Goal: Task Accomplishment & Management: Use online tool/utility

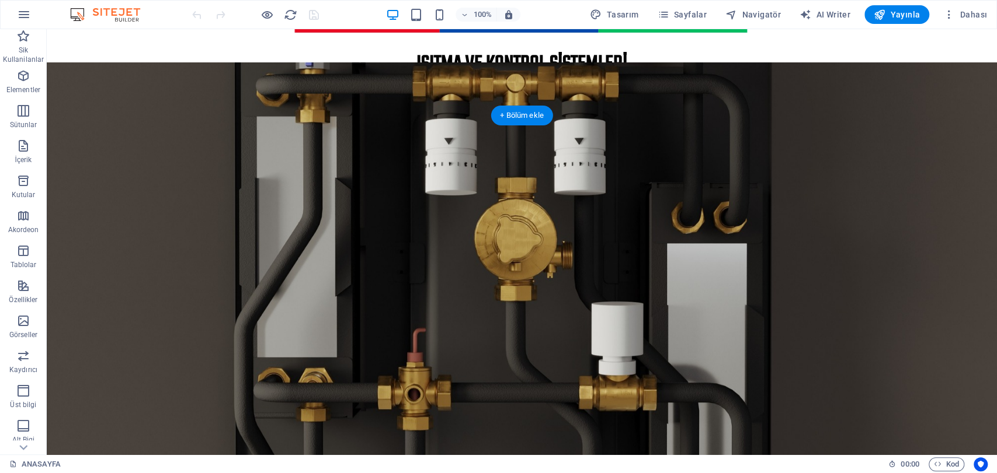
scroll to position [194, 0]
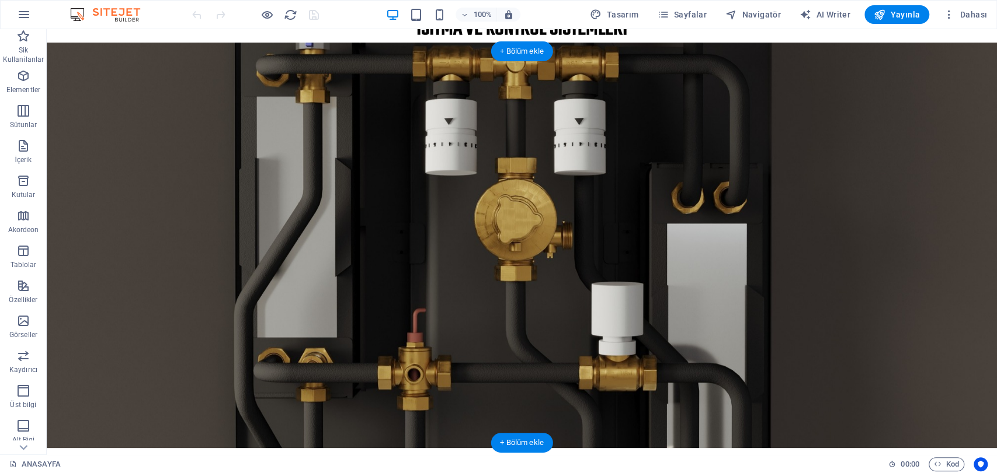
click at [447, 227] on figure at bounding box center [522, 246] width 950 height 406
select select "vh"
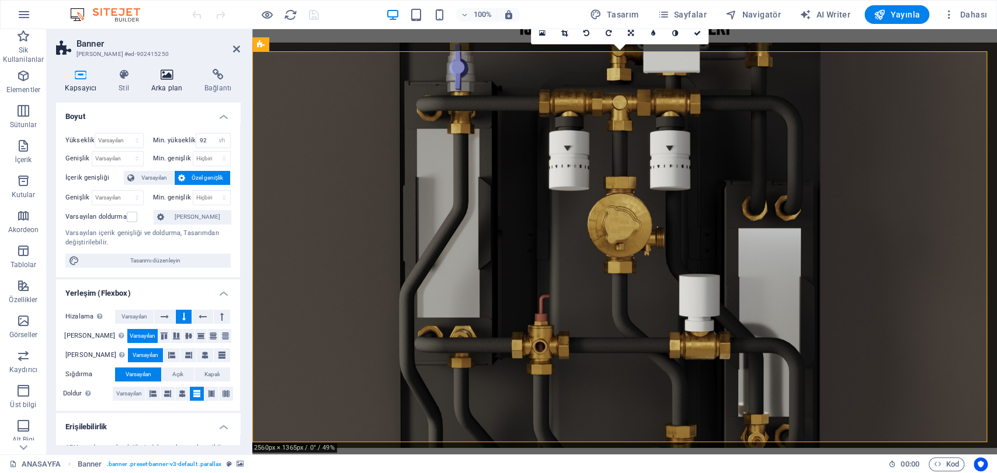
click at [169, 85] on h4 "Arka plan" at bounding box center [168, 81] width 53 height 25
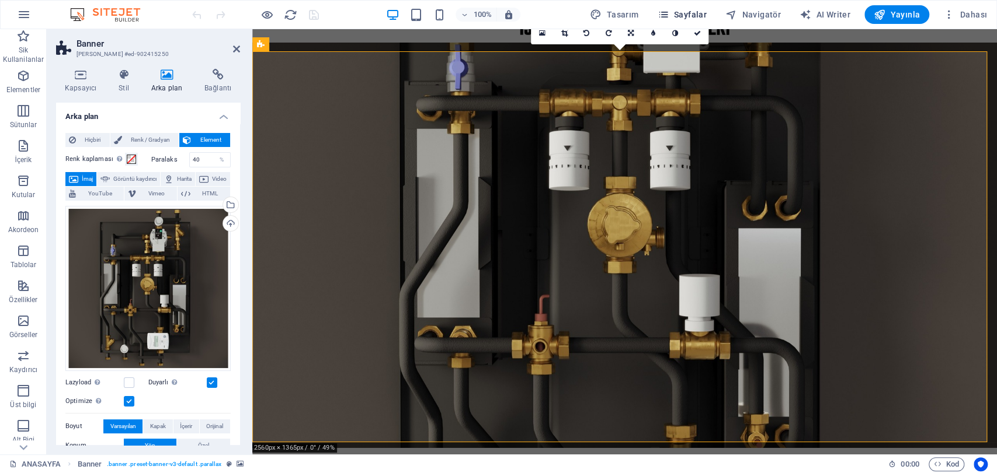
click at [694, 18] on span "Sayfalar" at bounding box center [682, 15] width 50 height 12
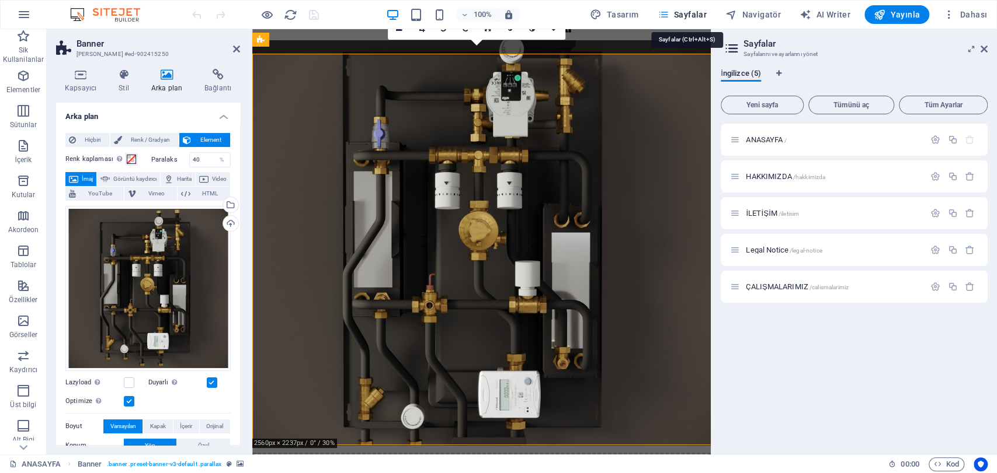
scroll to position [191, 0]
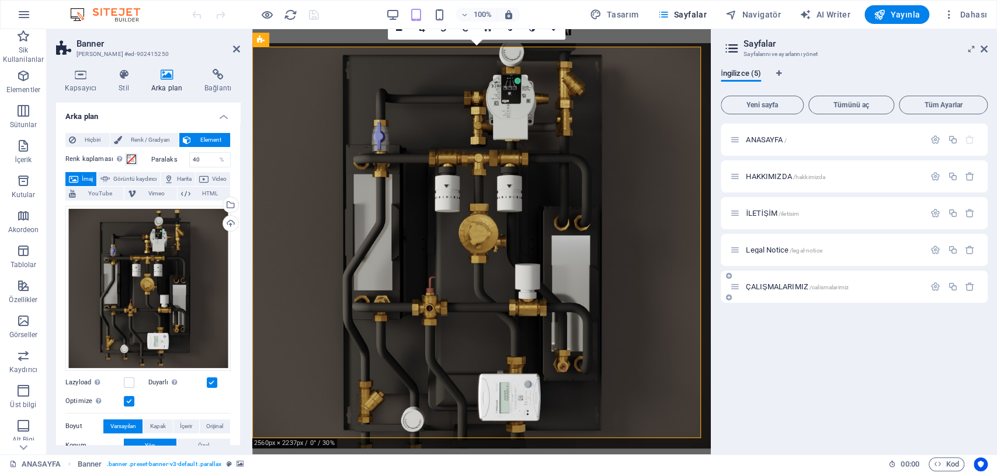
click at [771, 285] on span "ÇALIŞMALARIMIZ /calismalarimiz" at bounding box center [797, 287] width 103 height 9
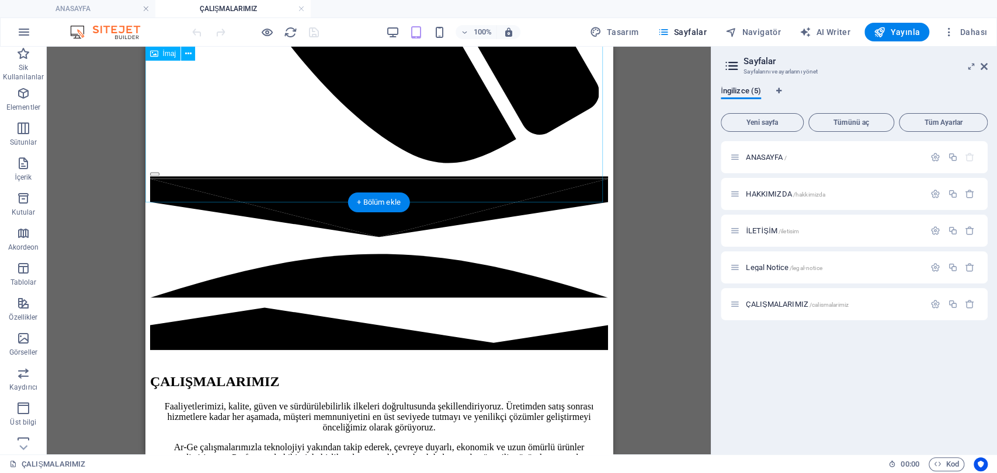
scroll to position [1232, 0]
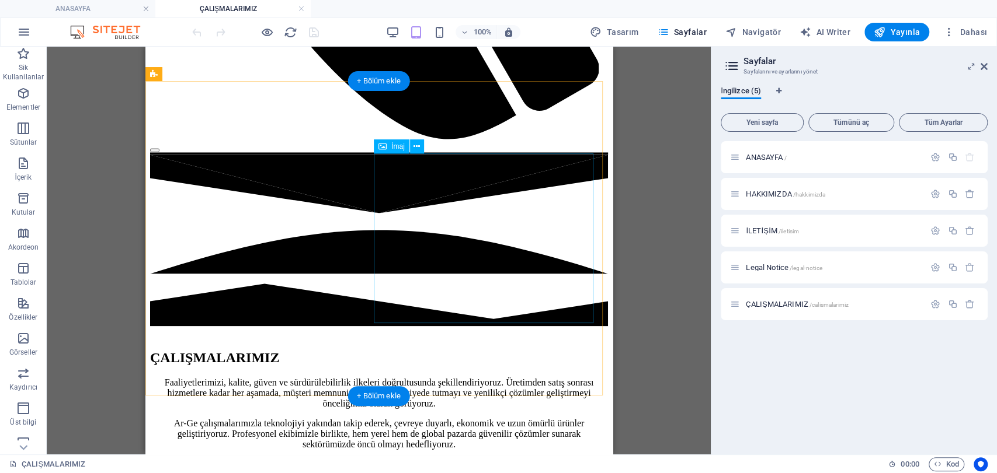
drag, startPoint x: 513, startPoint y: 219, endPoint x: 513, endPoint y: 227, distance: 7.6
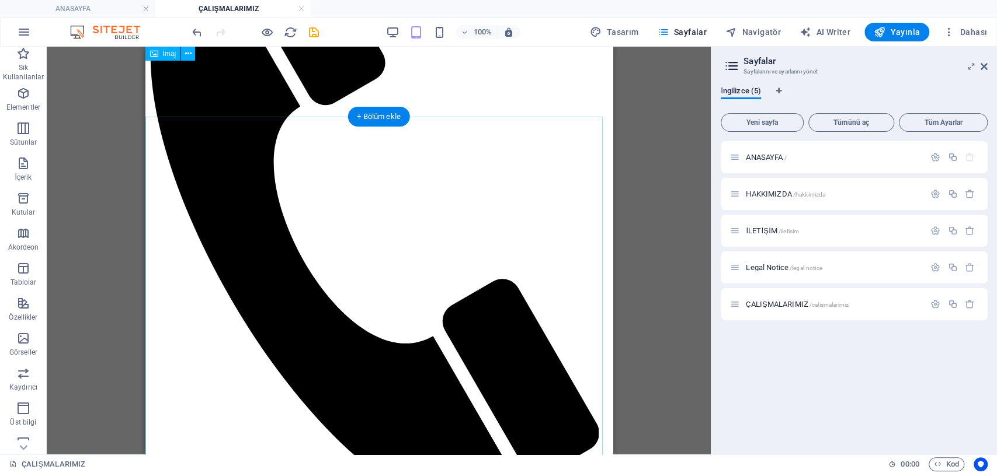
scroll to position [843, 0]
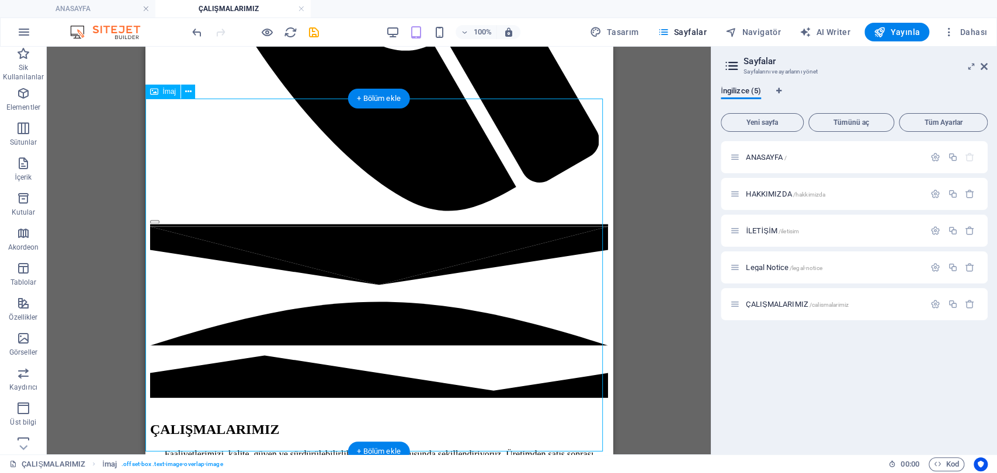
scroll to position [1168, 0]
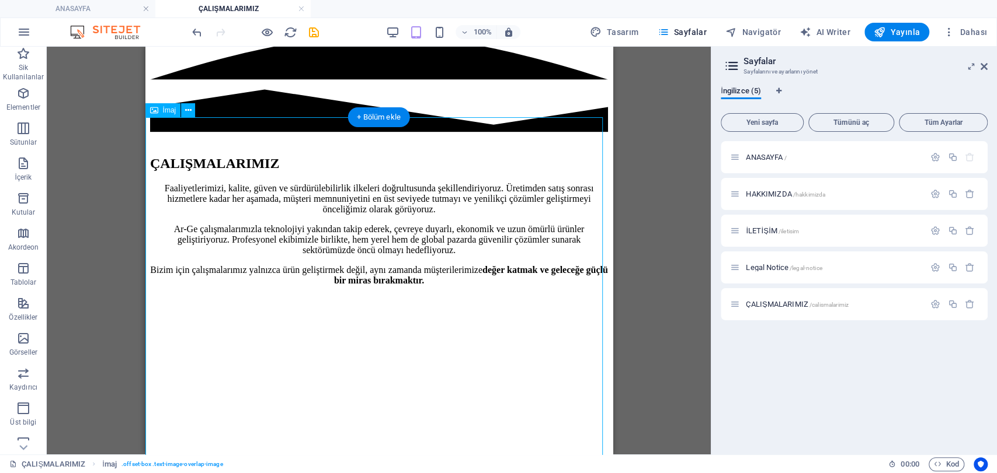
select select "%"
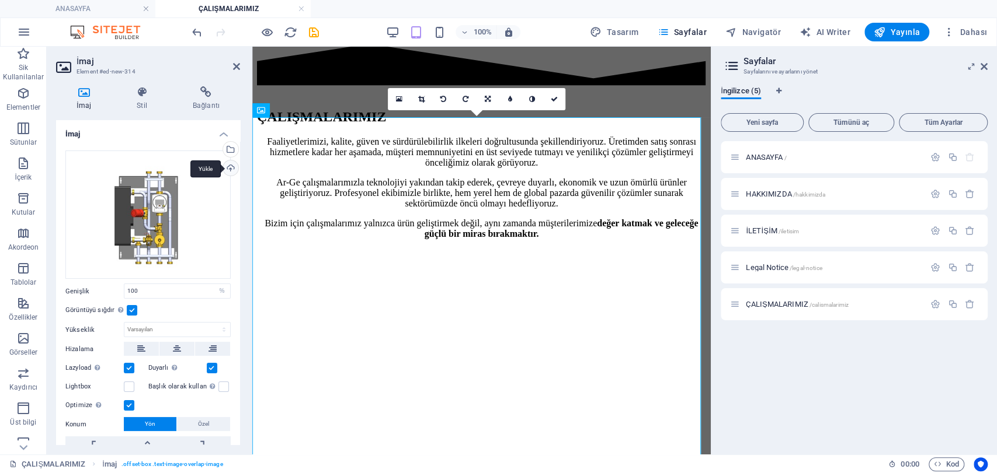
click at [224, 166] on div "Yükle" at bounding box center [230, 170] width 18 height 18
click at [232, 149] on div "Dosya yöneticisinden, stok fotoğraflardan dosyalar seçin veya dosya(lar) yükley…" at bounding box center [230, 151] width 18 height 18
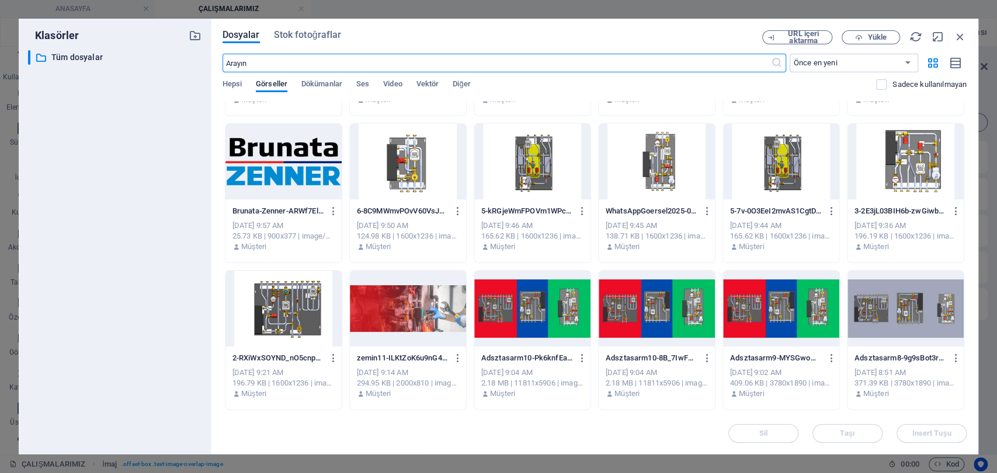
scroll to position [130, 0]
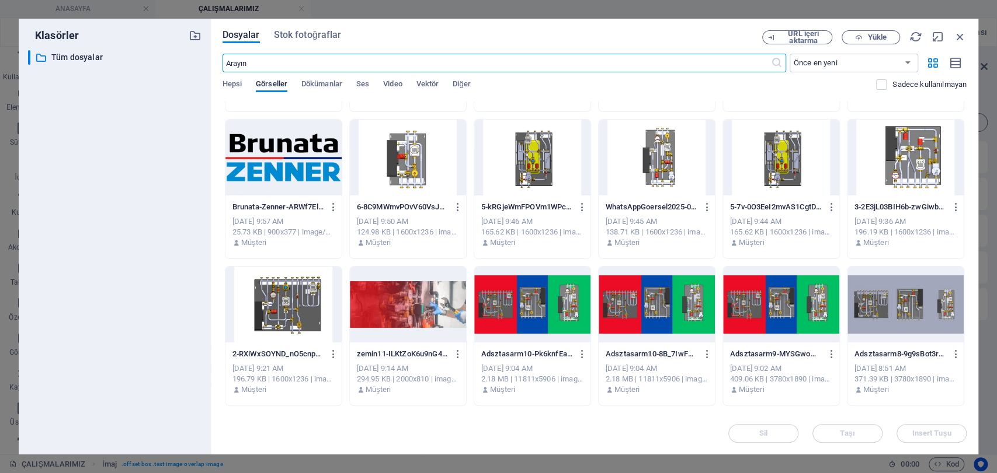
click at [295, 300] on div at bounding box center [283, 305] width 116 height 76
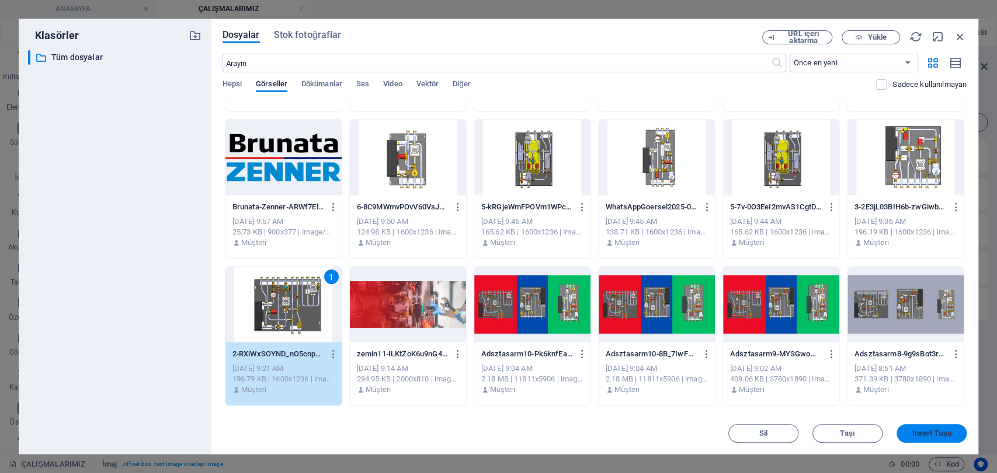
click at [922, 438] on button "Insert Tuşu" at bounding box center [931, 433] width 70 height 19
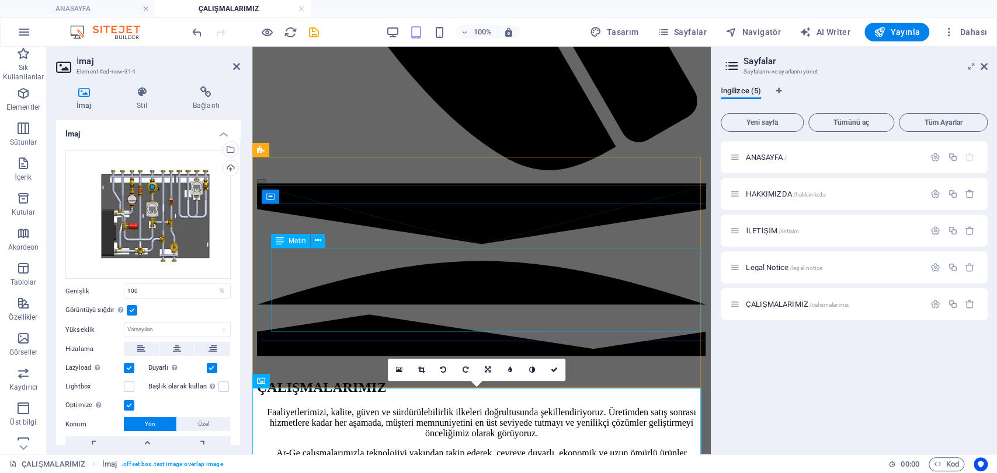
scroll to position [1165, 0]
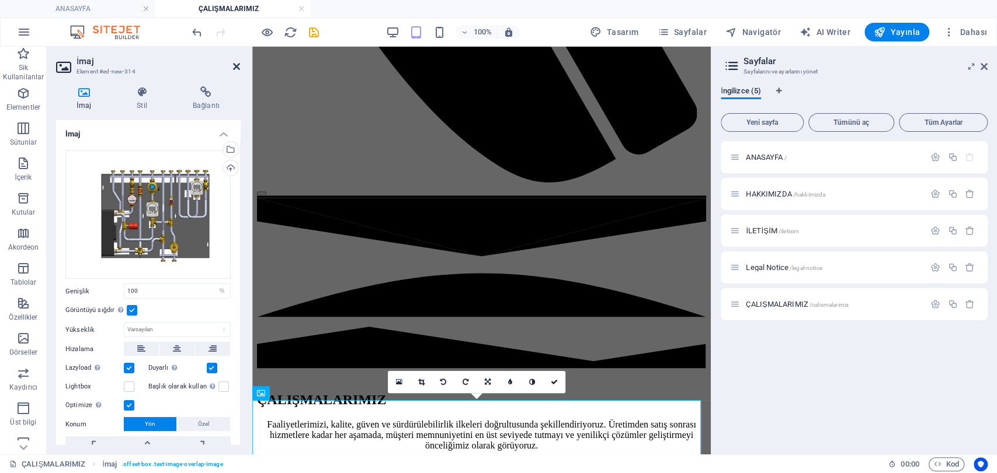
click at [234, 67] on icon at bounding box center [236, 66] width 7 height 9
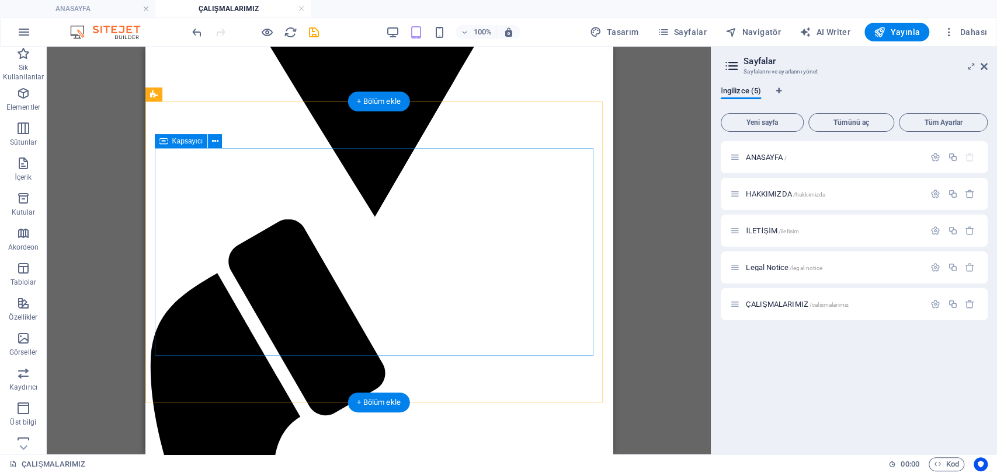
scroll to position [553, 0]
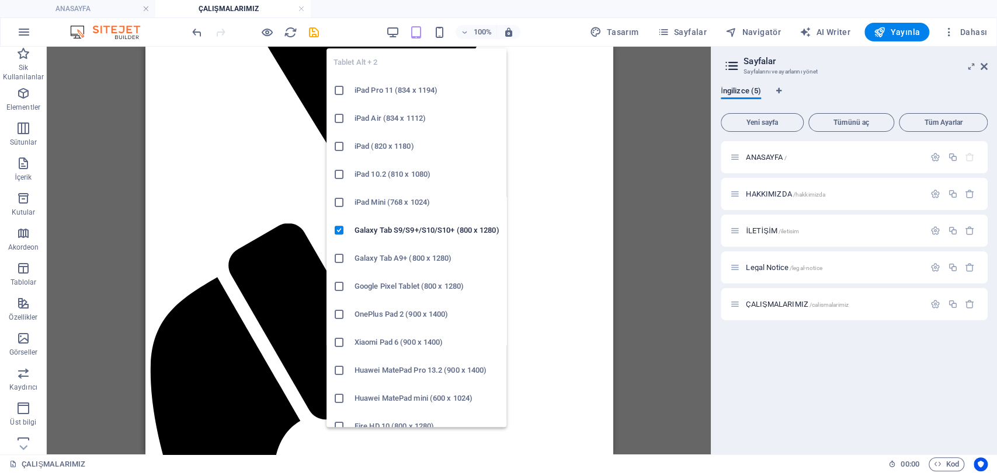
click at [416, 28] on icon "button" at bounding box center [415, 32] width 13 height 13
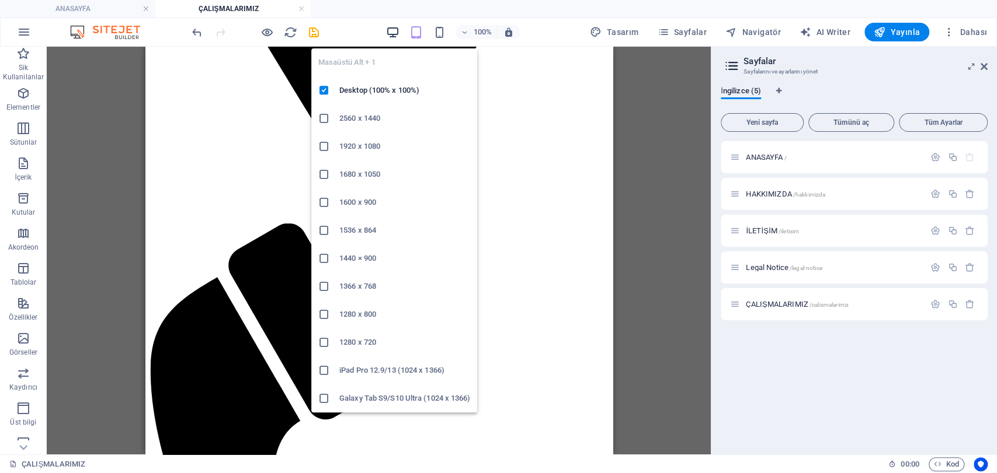
click at [399, 29] on icon "button" at bounding box center [392, 32] width 13 height 13
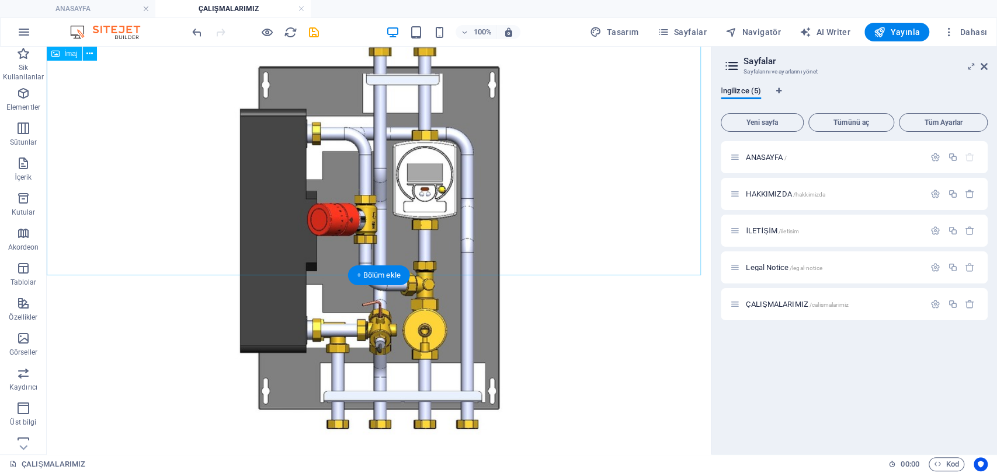
scroll to position [2764, 0]
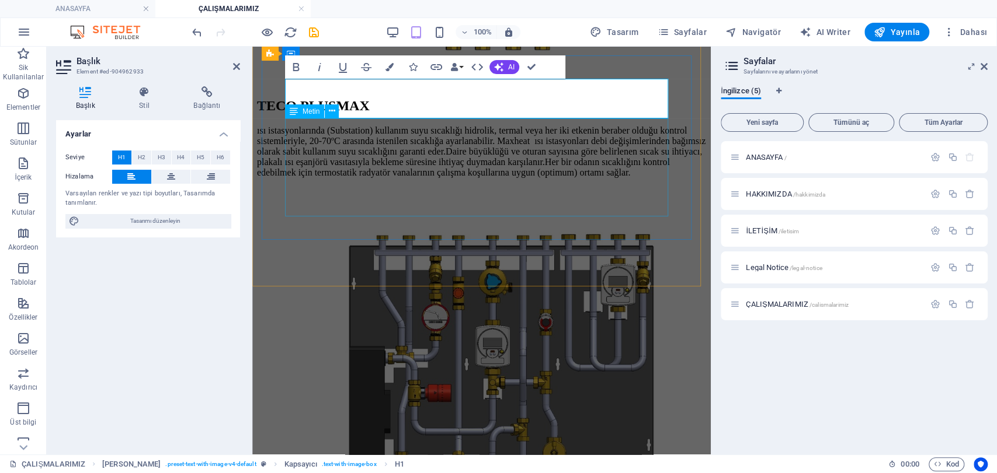
scroll to position [2507, 0]
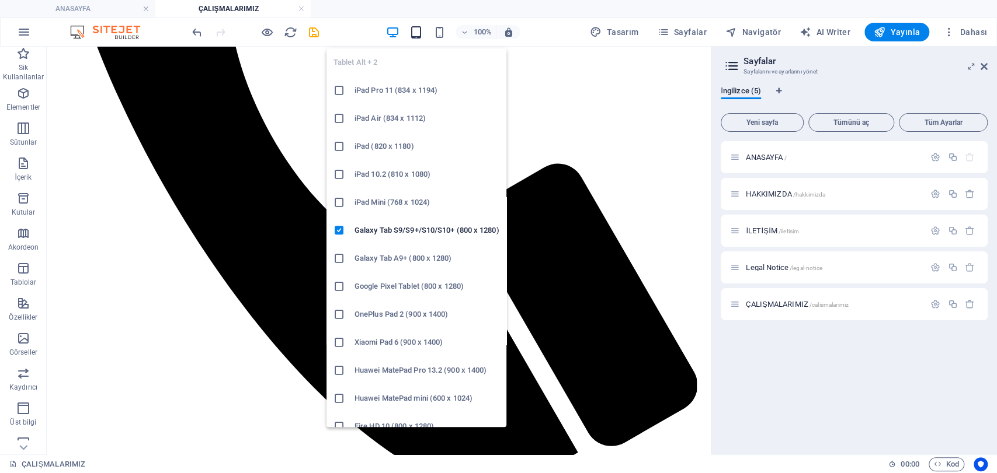
click at [413, 29] on icon "button" at bounding box center [415, 32] width 13 height 13
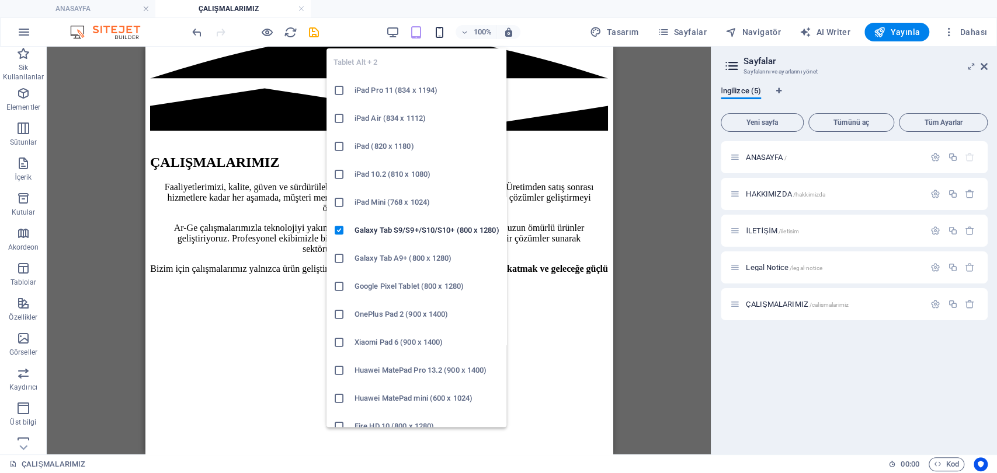
scroll to position [1432, 0]
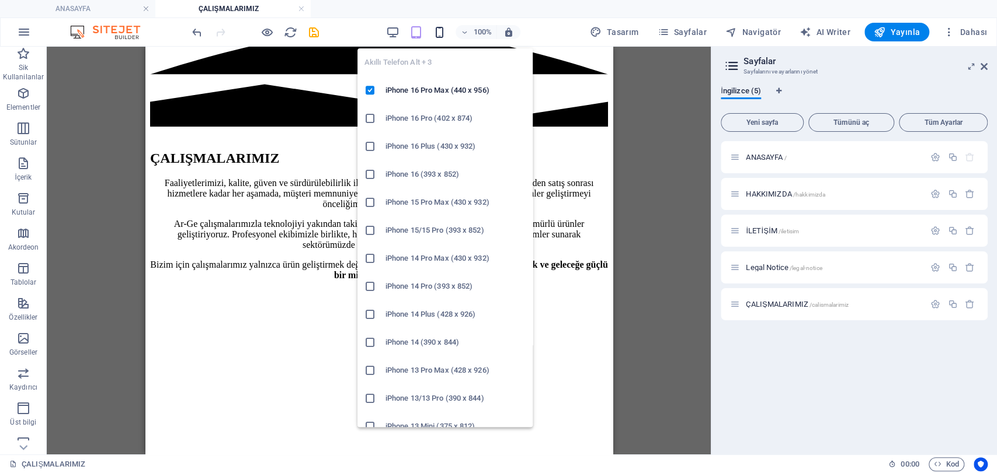
click at [439, 33] on icon "button" at bounding box center [439, 32] width 13 height 13
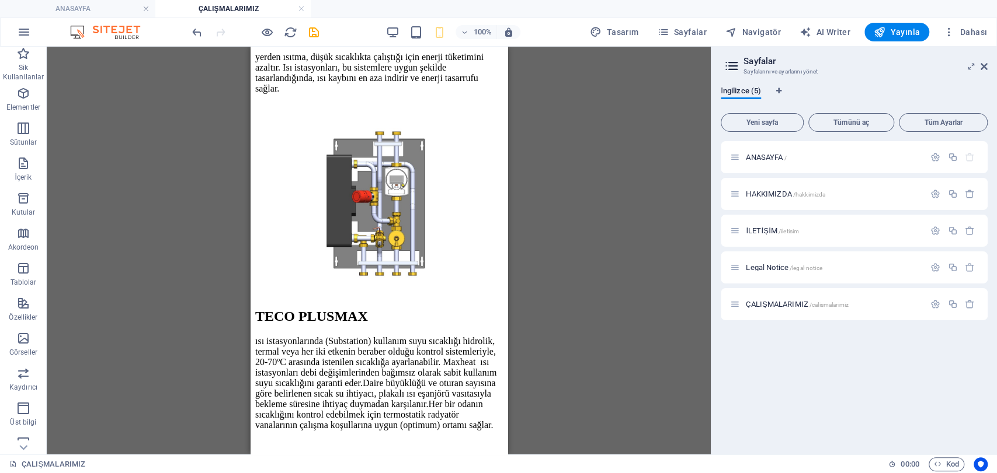
click at [657, 229] on div "H2 Metin Ön ayar Yer Tutucu Kapsayıcı Ön ayar Kapsayıcı H2 Metin İmaj Metin gör…" at bounding box center [379, 251] width 664 height 408
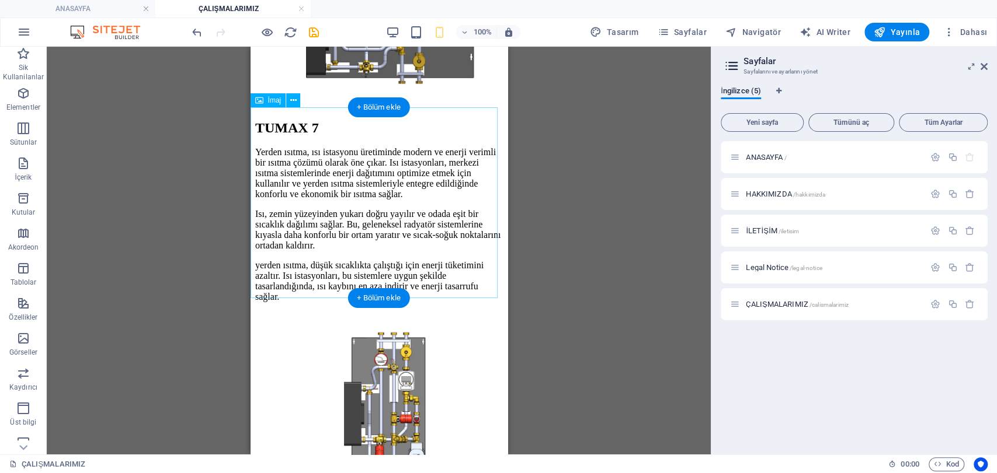
scroll to position [1951, 0]
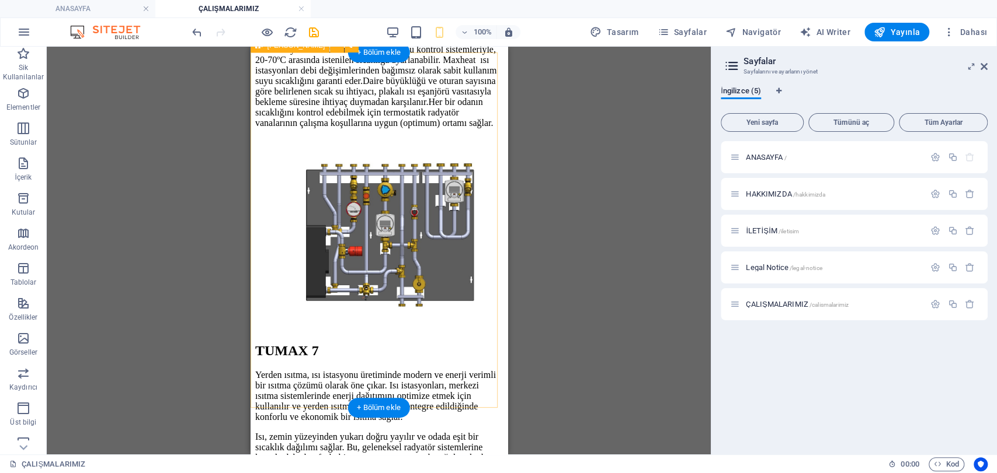
scroll to position [1583, 0]
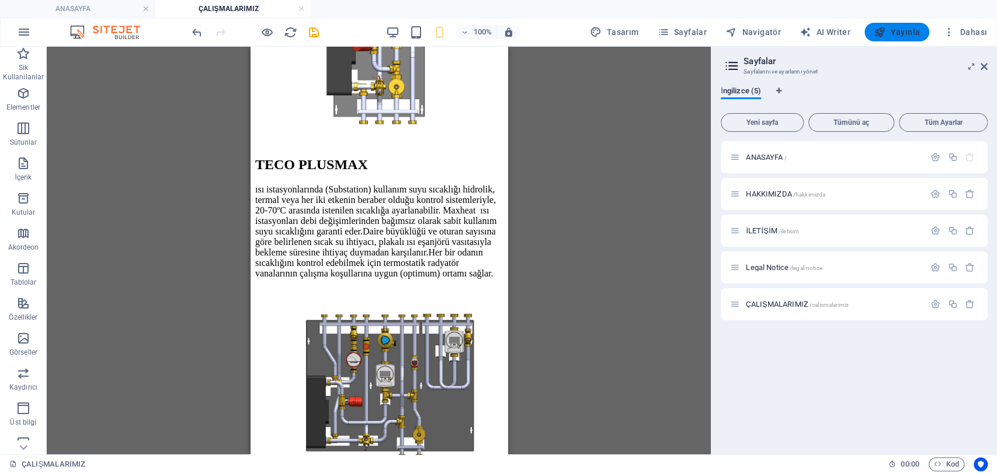
click at [905, 39] on button "Yayınla" at bounding box center [896, 32] width 65 height 19
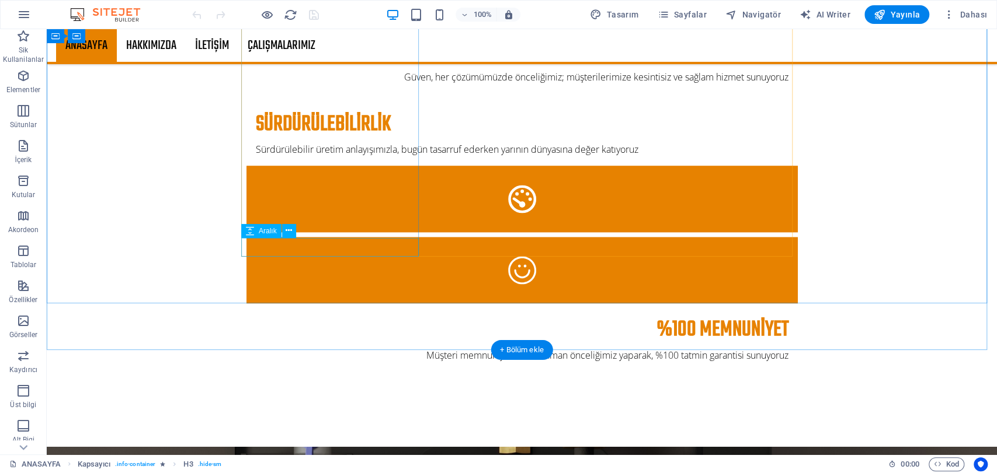
scroll to position [1168, 0]
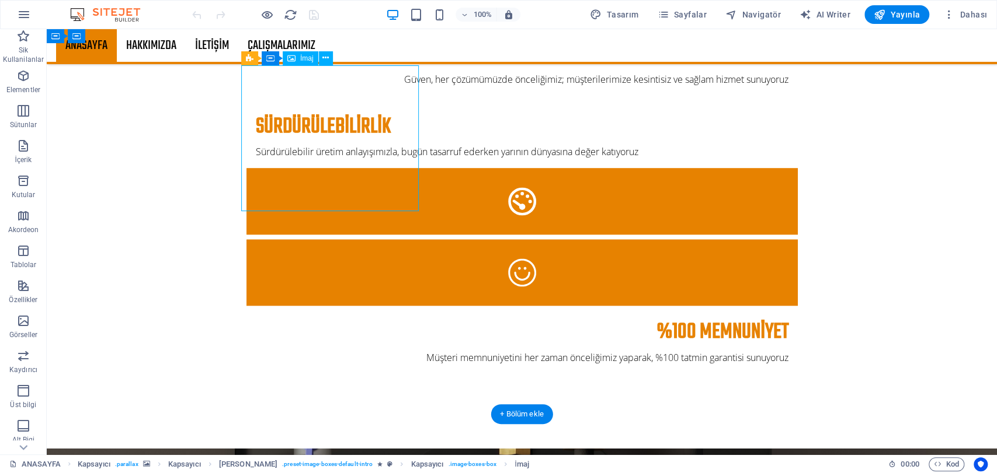
select select "%"
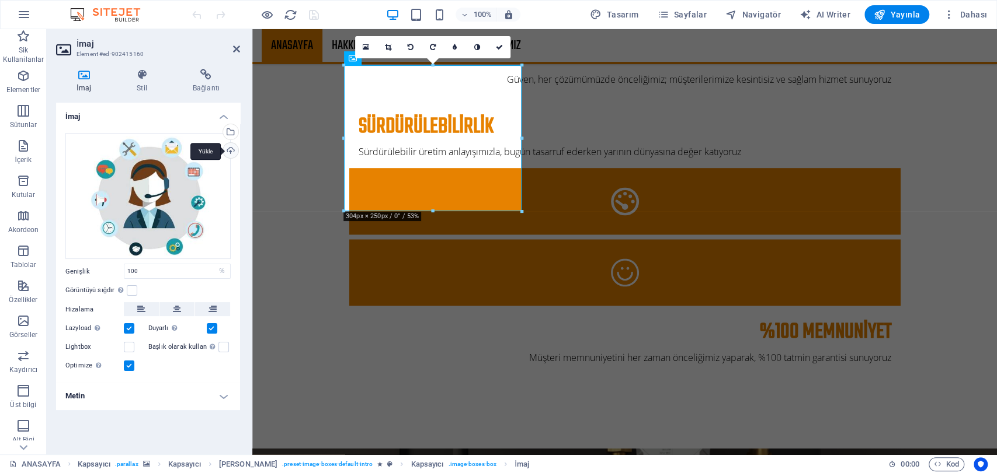
click at [230, 147] on div "Yükle" at bounding box center [230, 152] width 18 height 18
click at [239, 48] on icon at bounding box center [236, 48] width 7 height 9
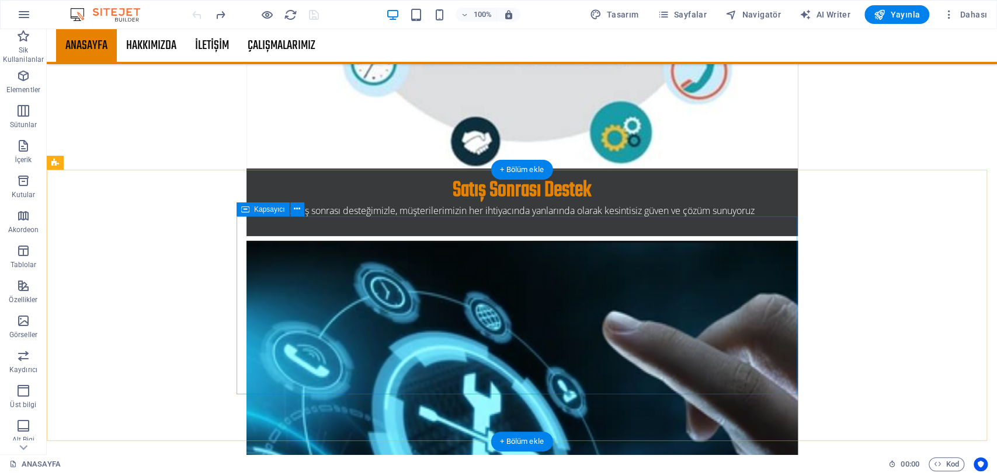
scroll to position [2402, 0]
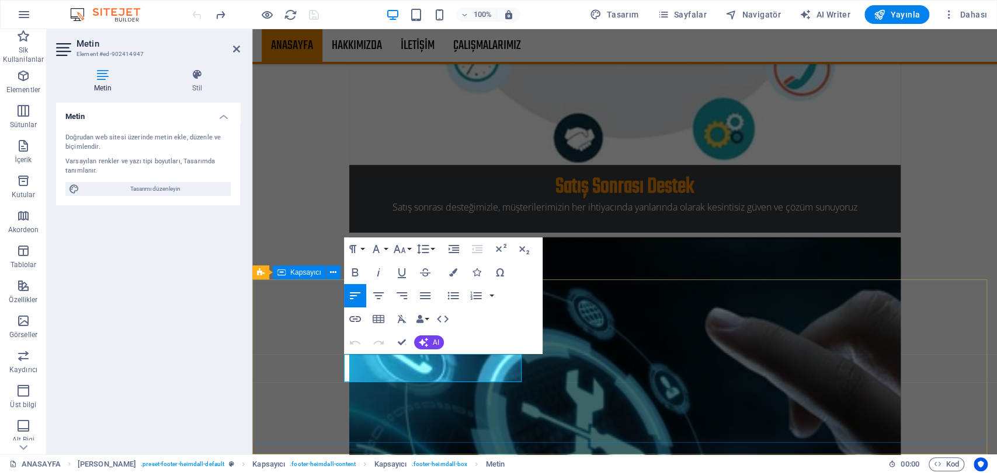
drag, startPoint x: 485, startPoint y: 376, endPoint x: 342, endPoint y: 358, distance: 143.5
copy p "Battalgazi Mh. Şark Cd. Aytop Gıda Sanayi Sitesi [PERSON_NAME] Sk. D Blok N0:6"
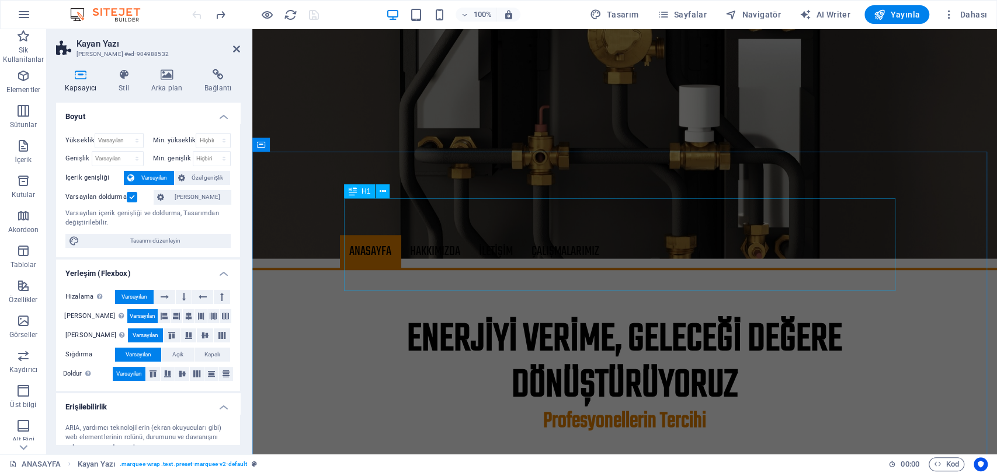
scroll to position [521, 0]
